Goal: Task Accomplishment & Management: Complete application form

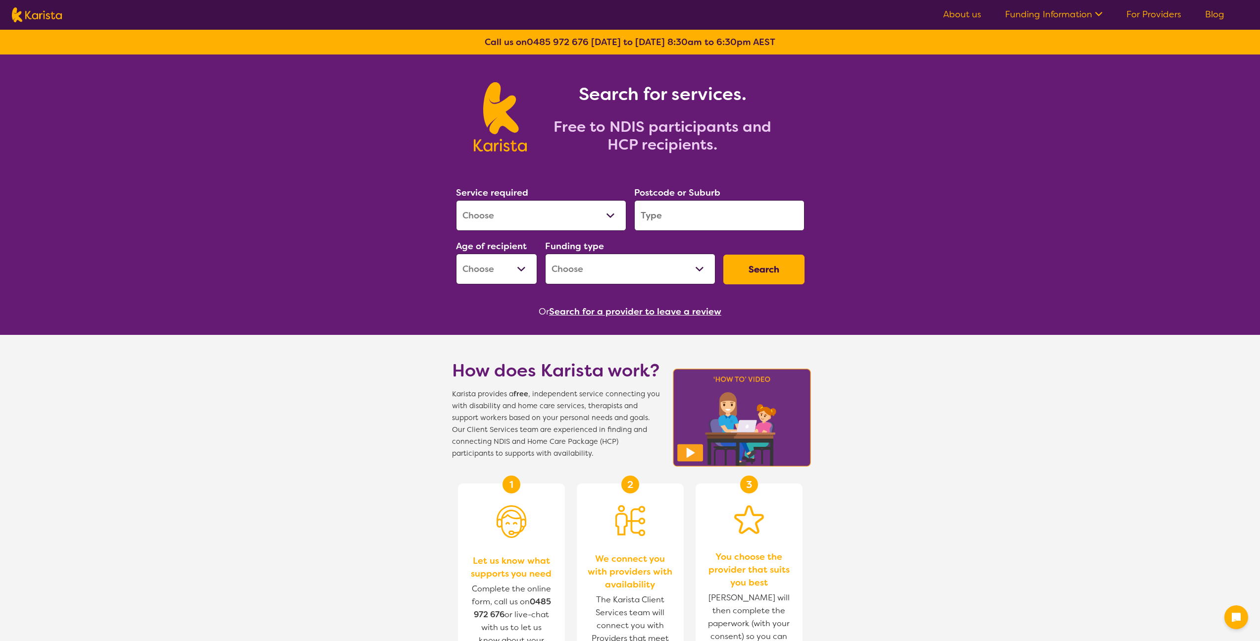
click at [553, 219] on select "Allied Health Assistant Assessment ([MEDICAL_DATA] or [MEDICAL_DATA]) Behaviour…" at bounding box center [541, 215] width 170 height 31
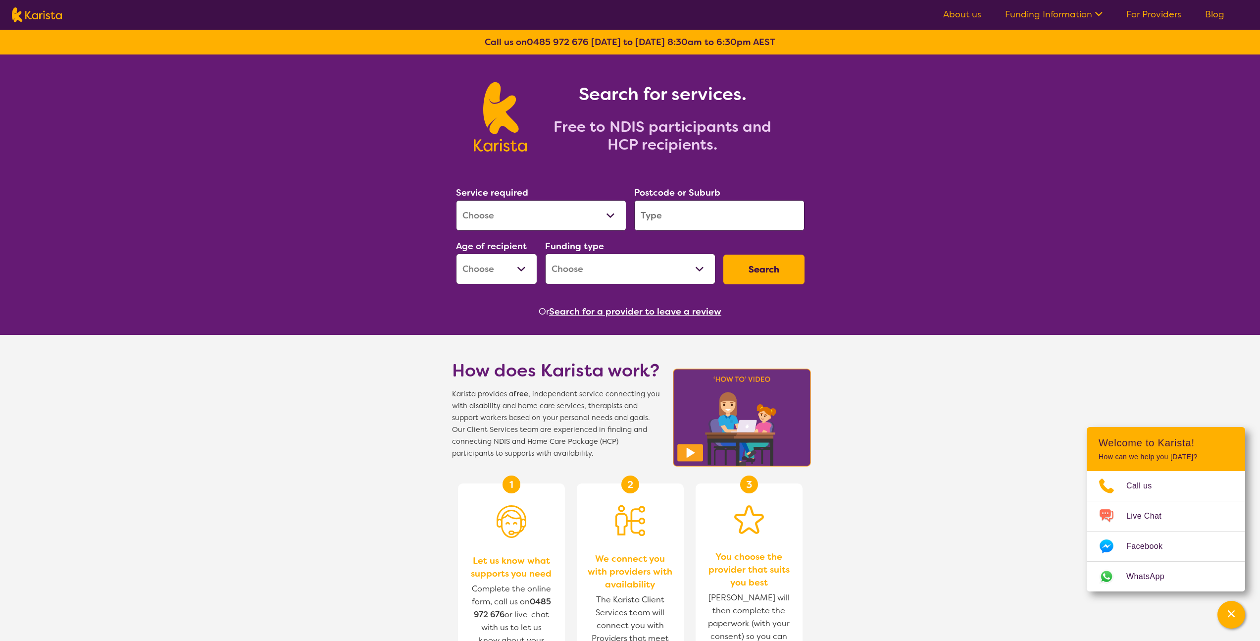
select select "Dietitian"
click at [456, 200] on select "Allied Health Assistant Assessment ([MEDICAL_DATA] or [MEDICAL_DATA]) Behaviour…" at bounding box center [541, 215] width 170 height 31
click at [612, 226] on select "Allied Health Assistant Assessment ([MEDICAL_DATA] or [MEDICAL_DATA]) Behaviour…" at bounding box center [541, 215] width 170 height 31
click at [689, 216] on input "search" at bounding box center [719, 215] width 170 height 31
type input "3070"
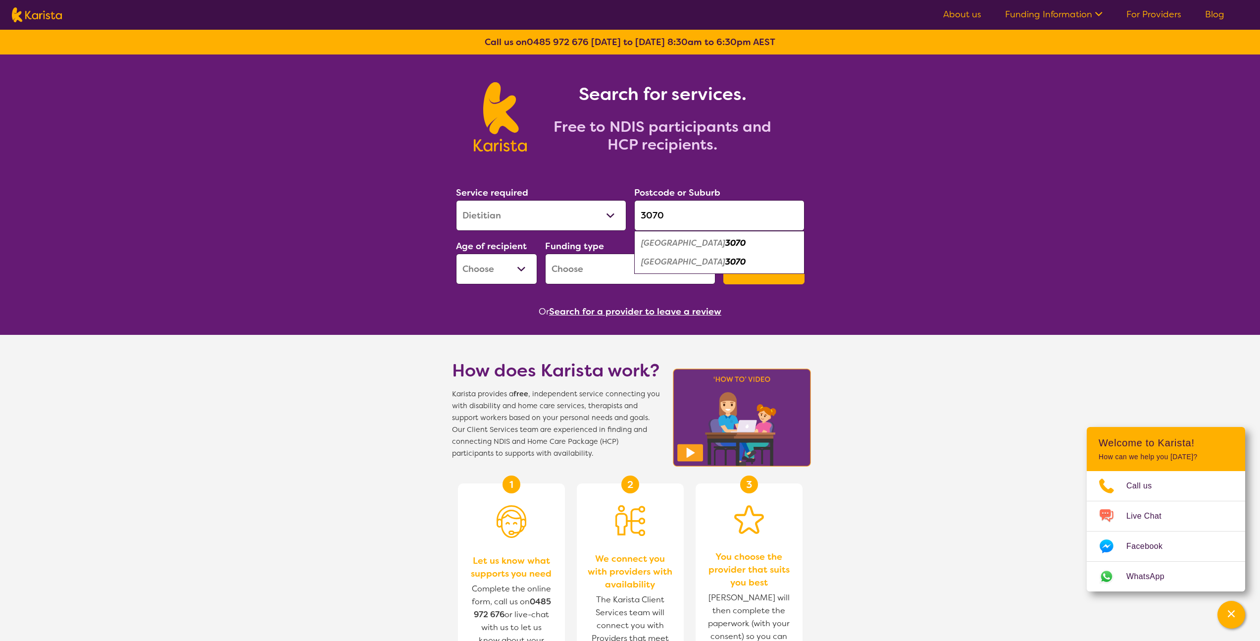
click at [496, 256] on select "Early Childhood - 0 to 9 Child - 10 to 11 Adolescent - 12 to 17 Adult - 18 to 6…" at bounding box center [496, 269] width 81 height 31
select select "EC"
click at [456, 254] on select "Early Childhood - 0 to 9 Child - 10 to 11 Adolescent - 12 to 17 Adult - 18 to 6…" at bounding box center [496, 269] width 81 height 31
click at [658, 259] on select "Home Care Package (HCP) National Disability Insurance Scheme (NDIS) I don't know" at bounding box center [630, 269] width 170 height 31
select select "NDIS"
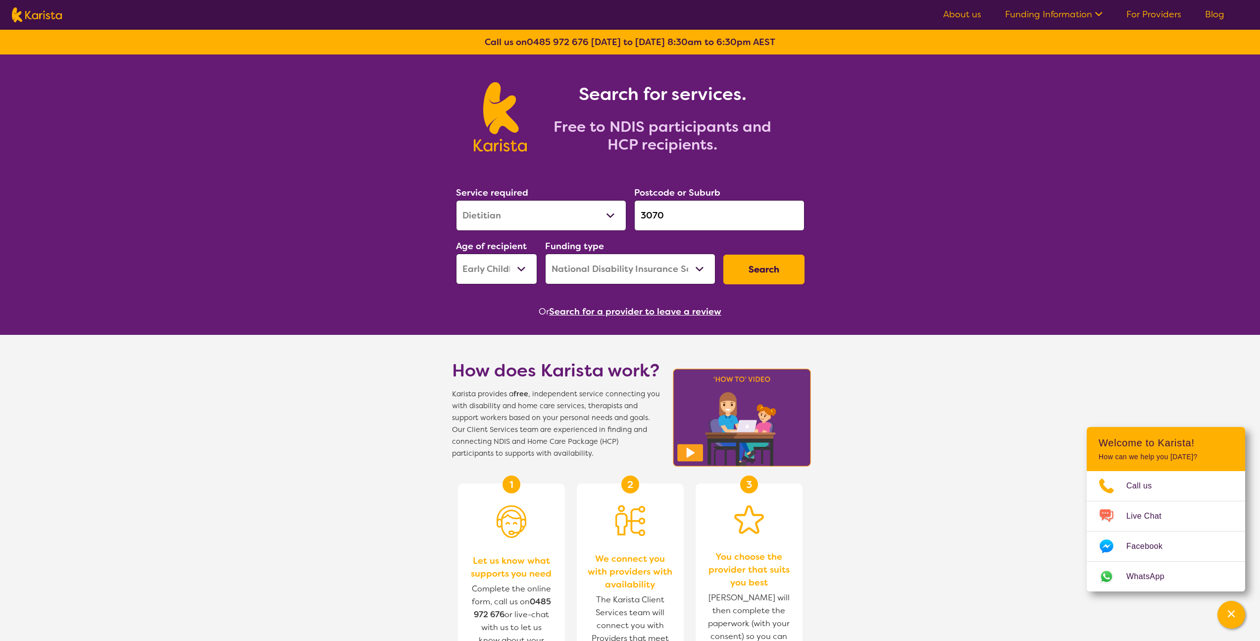
click at [545, 254] on select "Home Care Package (HCP) National Disability Insurance Scheme (NDIS) I don't know" at bounding box center [630, 269] width 170 height 31
click at [761, 271] on button "Search" at bounding box center [763, 270] width 81 height 30
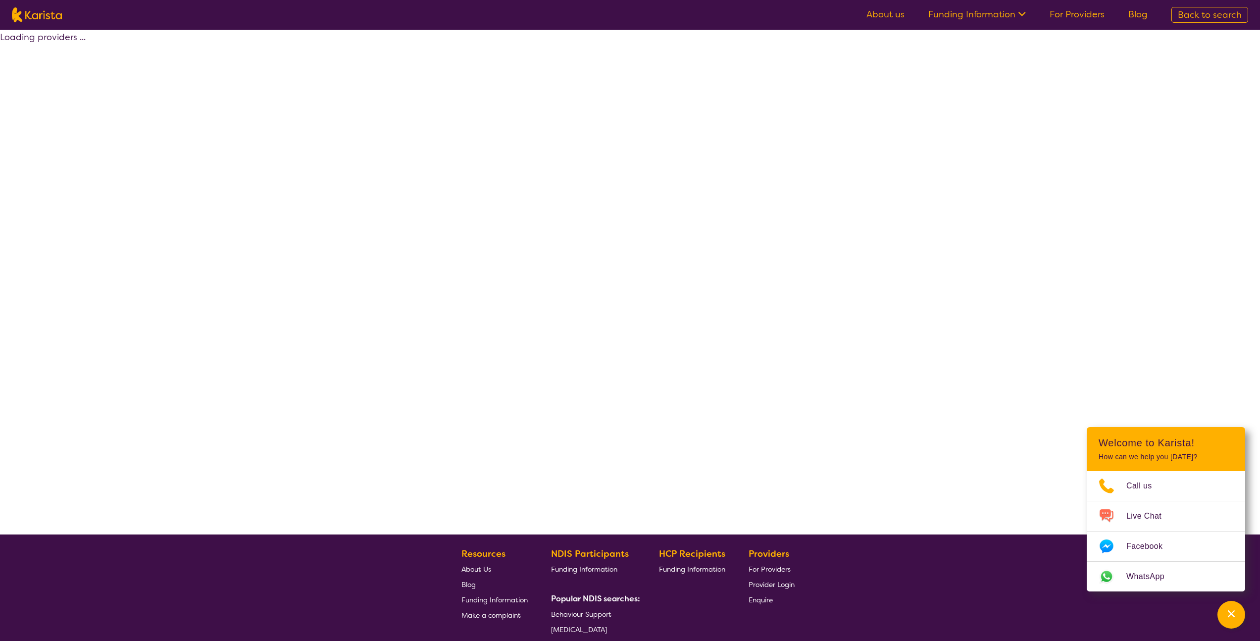
select select "by_score"
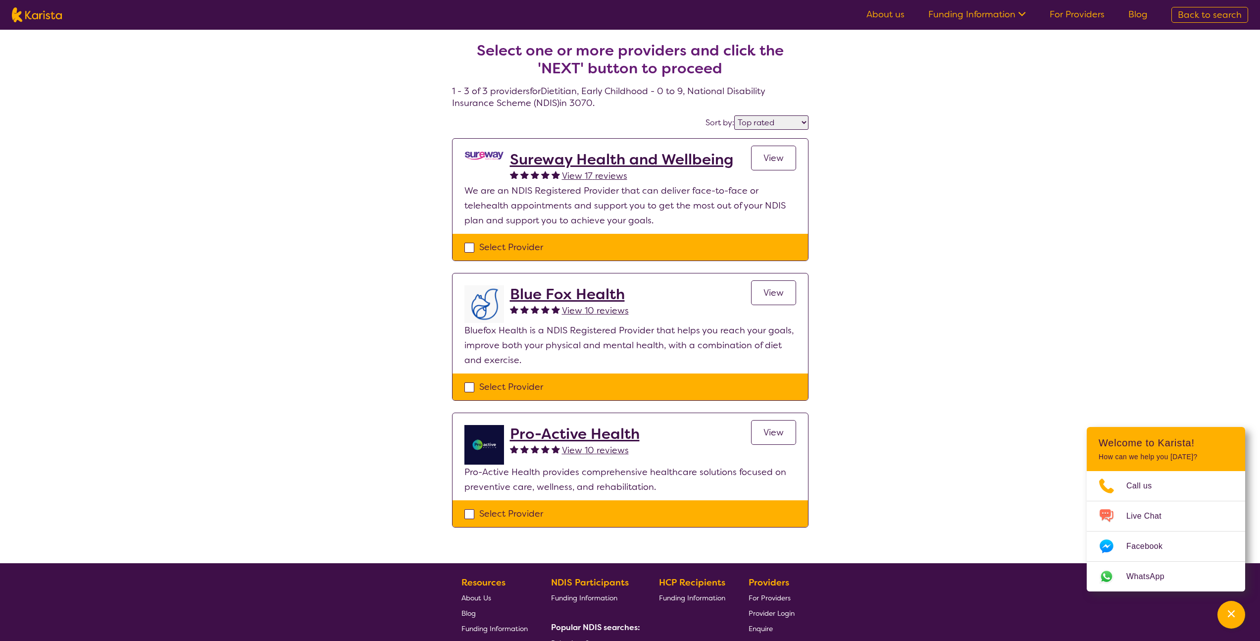
click at [477, 249] on div "Select Provider" at bounding box center [630, 247] width 332 height 15
checkbox input "true"
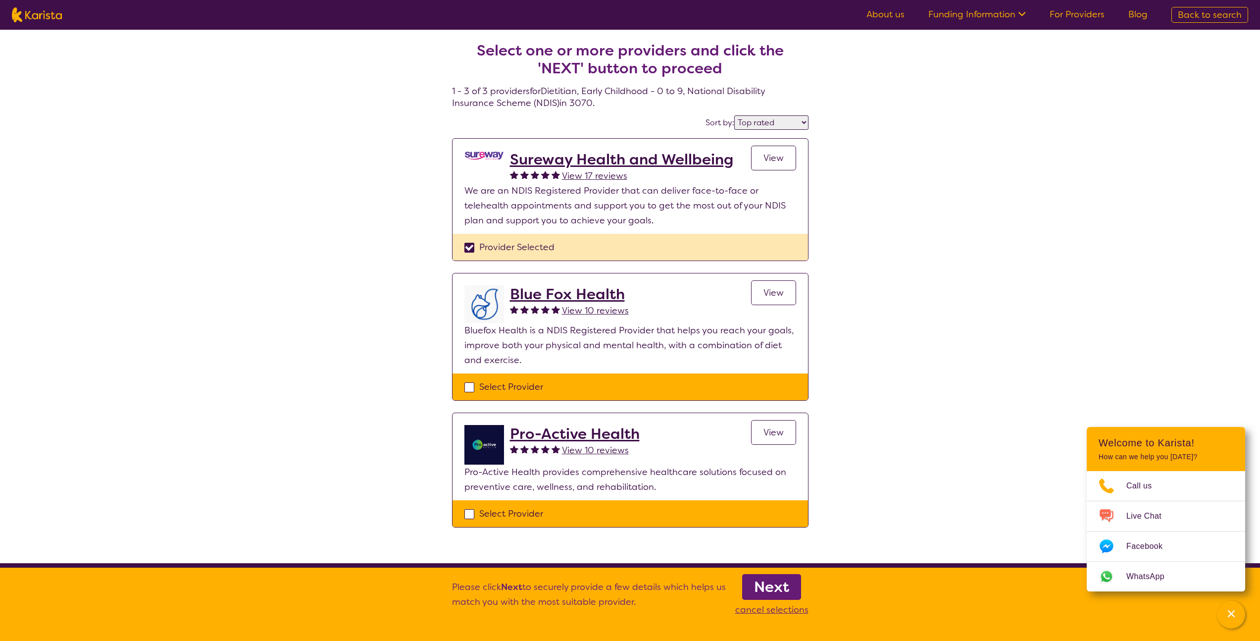
drag, startPoint x: 469, startPoint y: 388, endPoint x: 468, endPoint y: 451, distance: 62.9
click at [468, 391] on div "Select Provider" at bounding box center [630, 386] width 332 height 15
checkbox input "true"
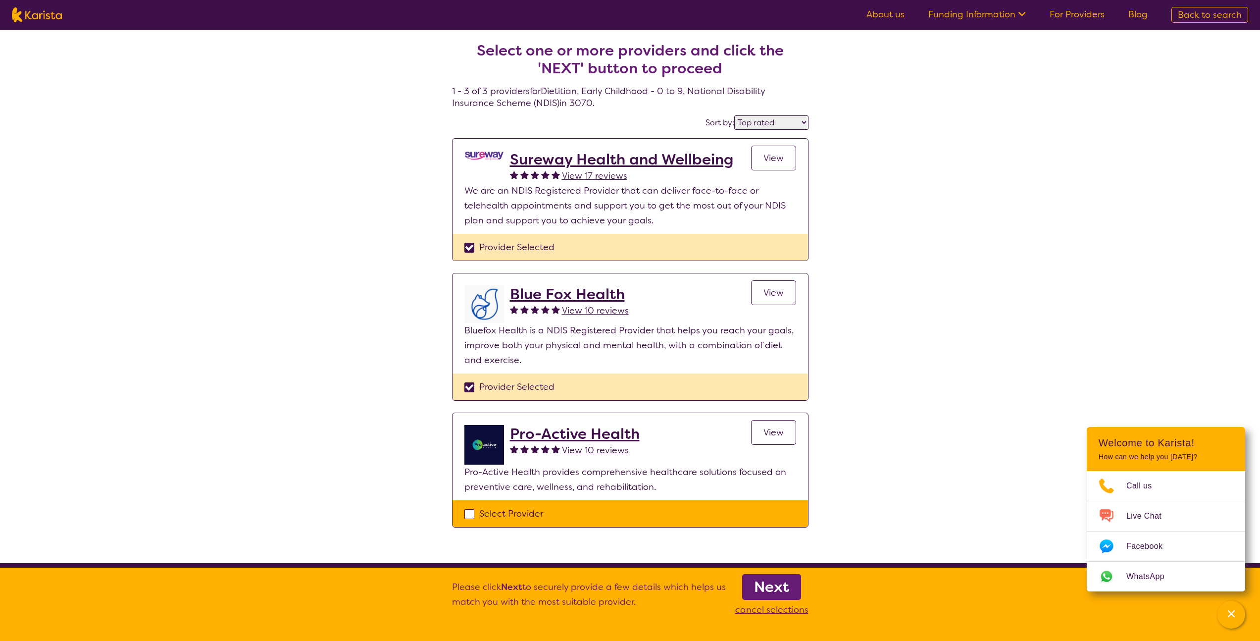
click at [469, 513] on div "Select Provider" at bounding box center [630, 513] width 332 height 15
checkbox input "true"
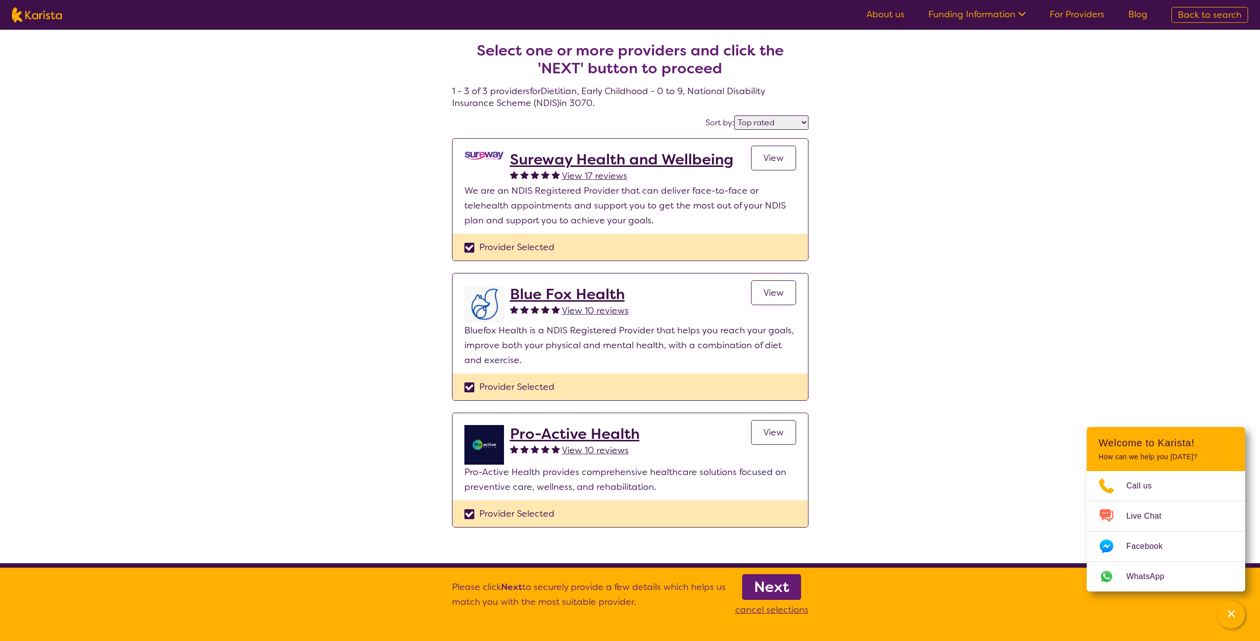
click at [773, 587] on b "Next" at bounding box center [771, 587] width 35 height 20
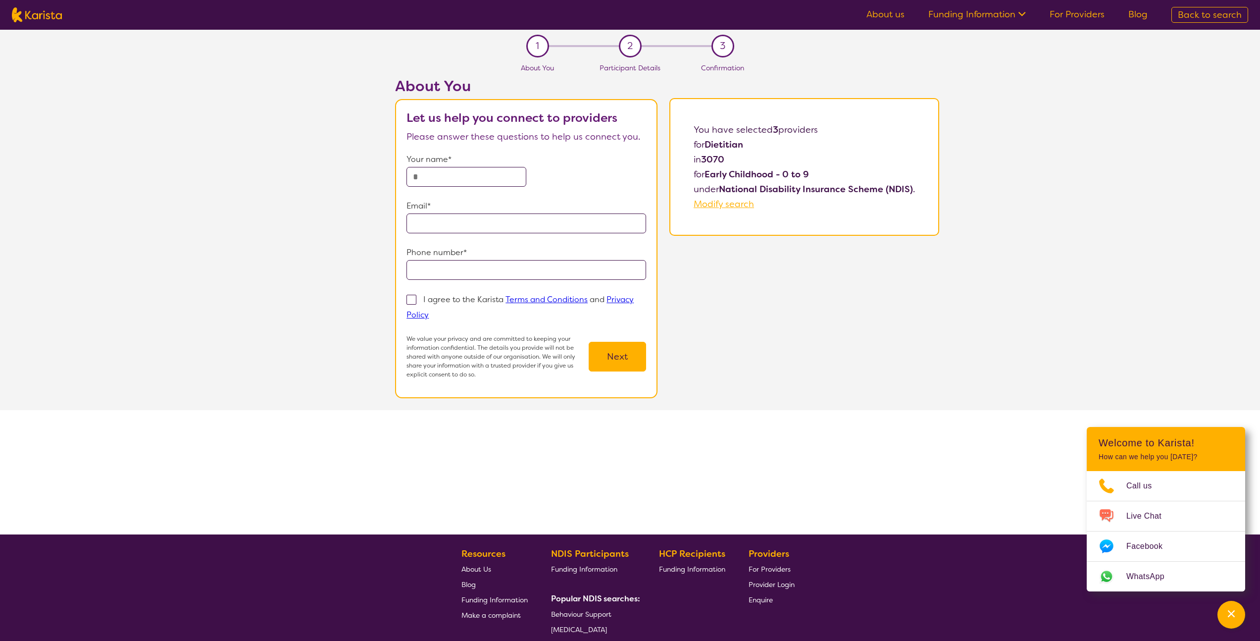
click at [416, 178] on input "text" at bounding box center [467, 177] width 120 height 20
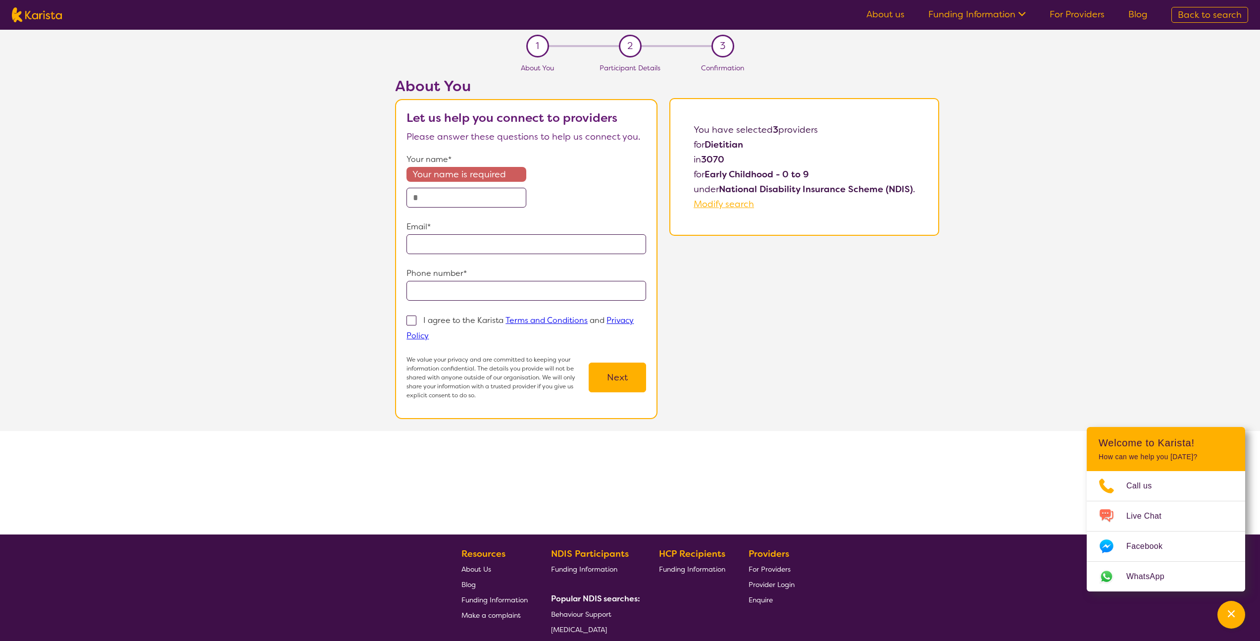
click at [459, 403] on div "About You Let us help you connect to providers Please answer these questions to…" at bounding box center [526, 254] width 262 height 354
